Goal: Task Accomplishment & Management: Complete application form

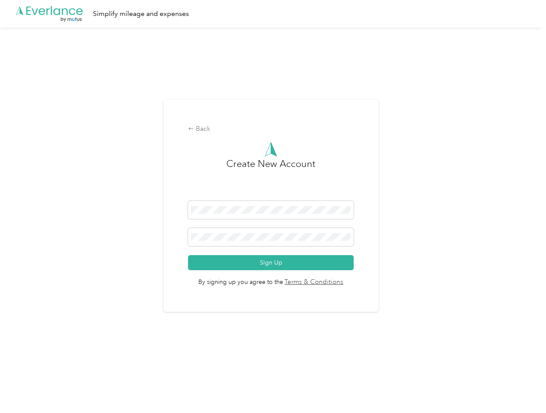
click at [273, 195] on h3 "Create New Account" at bounding box center [270, 179] width 89 height 44
click at [273, 14] on div ".cls-1 { fill: #00adee; } .cls-2 { fill: #fff; } .cls-3 { fill: #707372; } .cls…" at bounding box center [271, 14] width 542 height 28
click at [273, 129] on div "Back" at bounding box center [271, 129] width 166 height 10
click at [273, 262] on button "Sign Up" at bounding box center [271, 262] width 166 height 15
